Goal: Check status: Check status

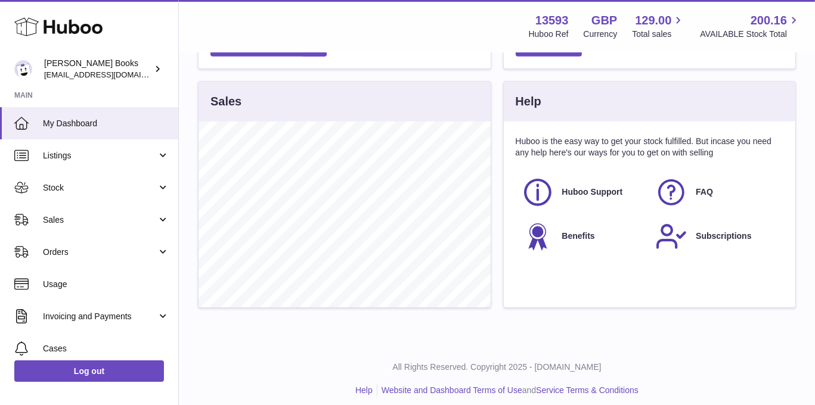
scroll to position [491, 0]
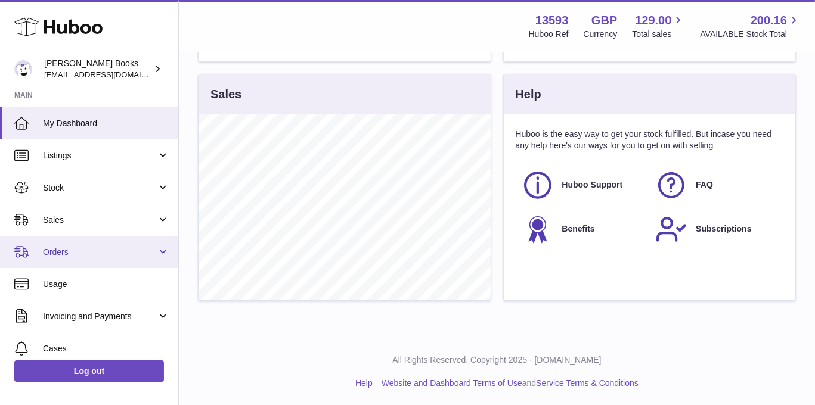
click at [87, 255] on span "Orders" at bounding box center [100, 252] width 114 height 11
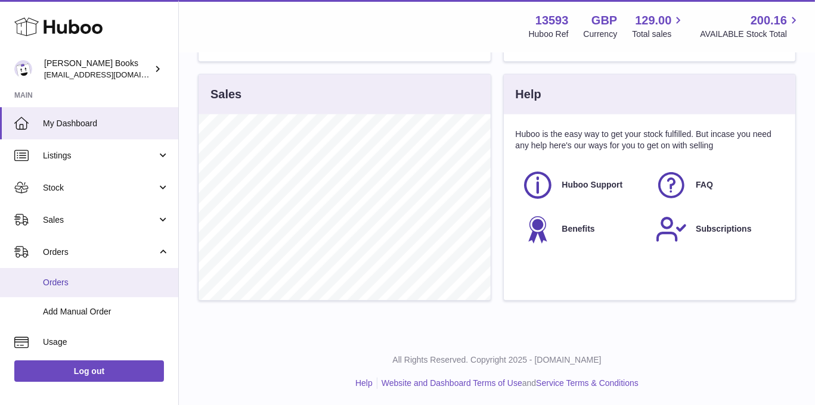
click at [55, 283] on span "Orders" at bounding box center [106, 282] width 126 height 11
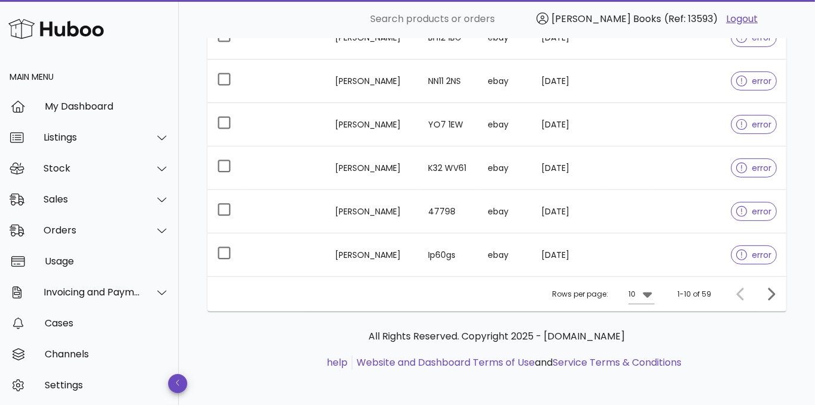
scroll to position [378, 0]
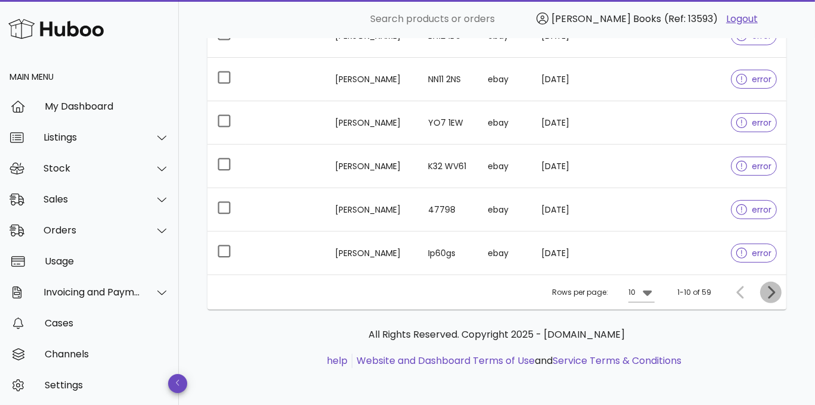
click at [770, 288] on icon "Next page" at bounding box center [771, 293] width 14 height 14
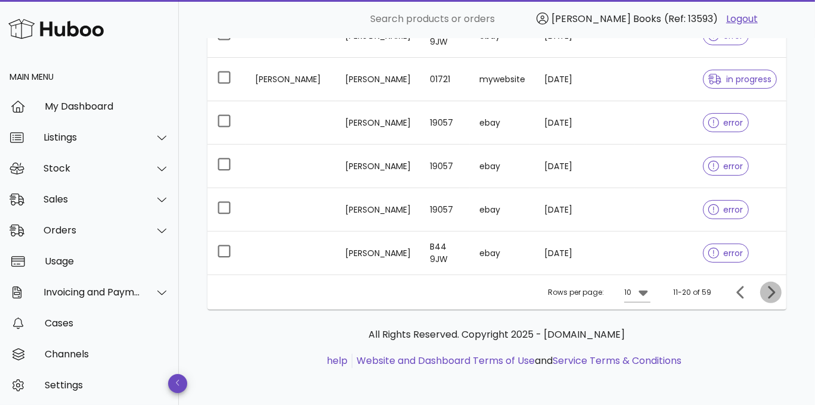
click at [769, 289] on icon "Next page" at bounding box center [771, 293] width 14 height 14
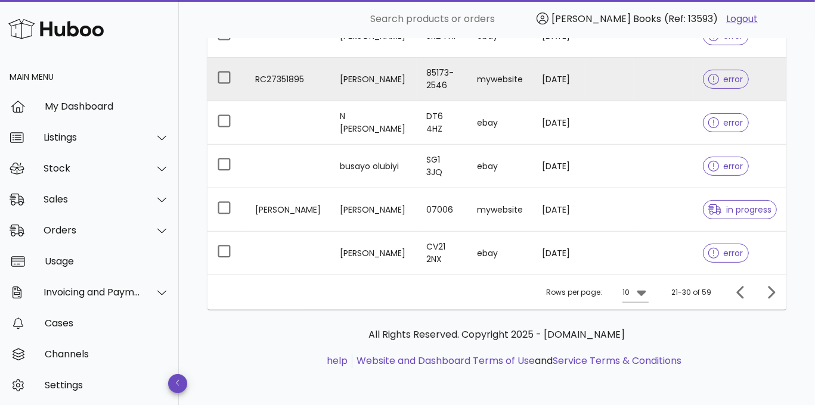
click at [718, 79] on icon at bounding box center [713, 79] width 11 height 11
